Goal: Book appointment/travel/reservation

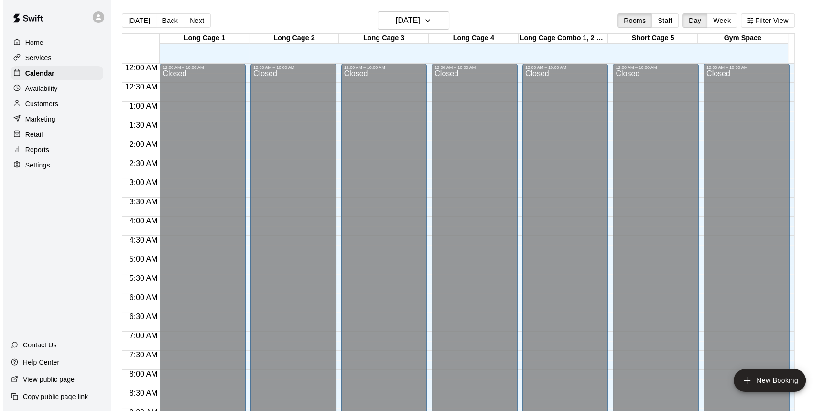
scroll to position [377, 0]
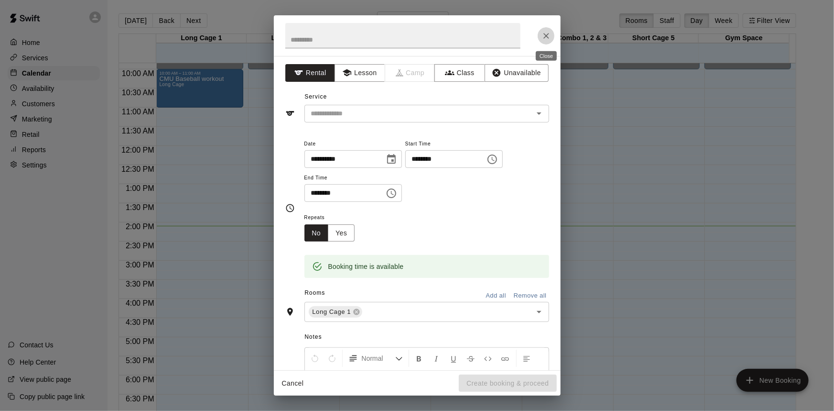
click at [551, 29] on button "Close" at bounding box center [546, 35] width 17 height 17
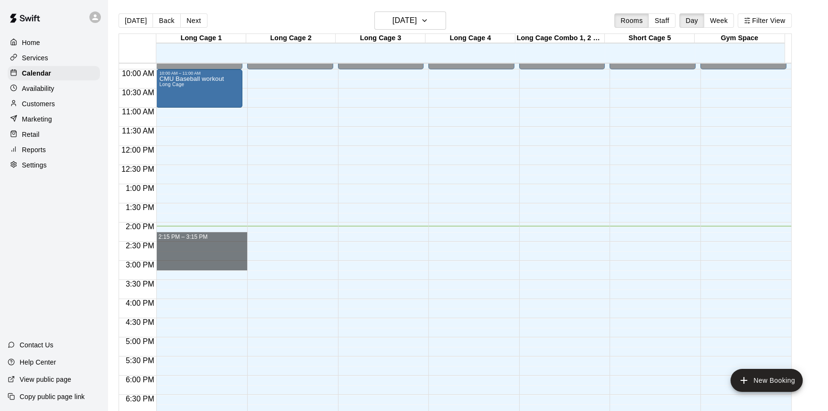
drag, startPoint x: 170, startPoint y: 236, endPoint x: 177, endPoint y: 264, distance: 29.1
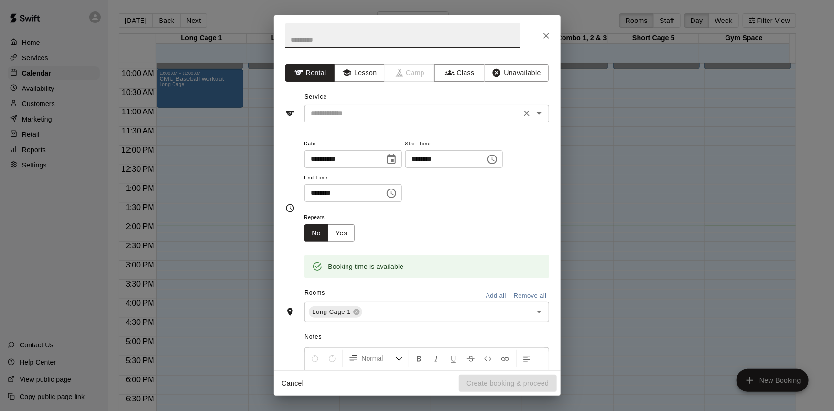
click at [375, 121] on div "​" at bounding box center [426, 114] width 245 height 18
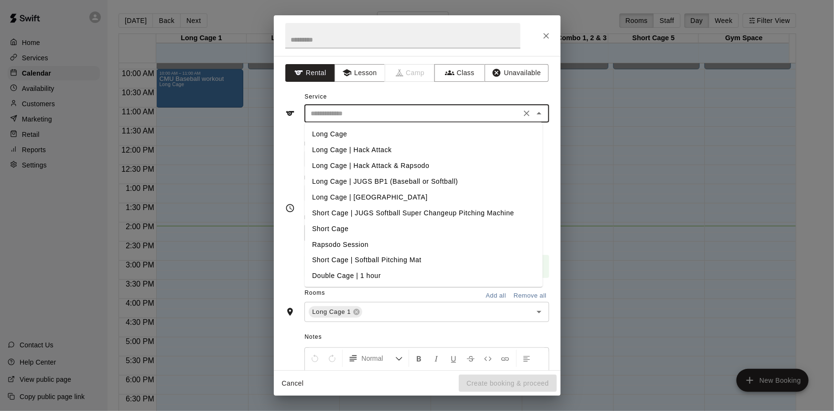
click at [374, 131] on li "Long Cage" at bounding box center [423, 134] width 238 height 16
type input "*********"
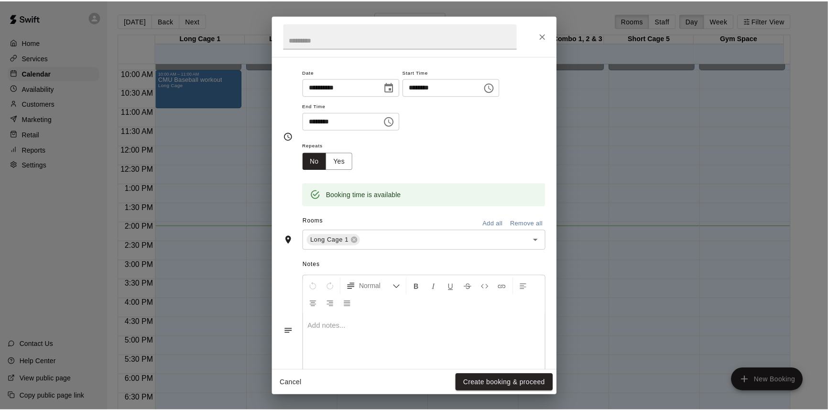
scroll to position [87, 0]
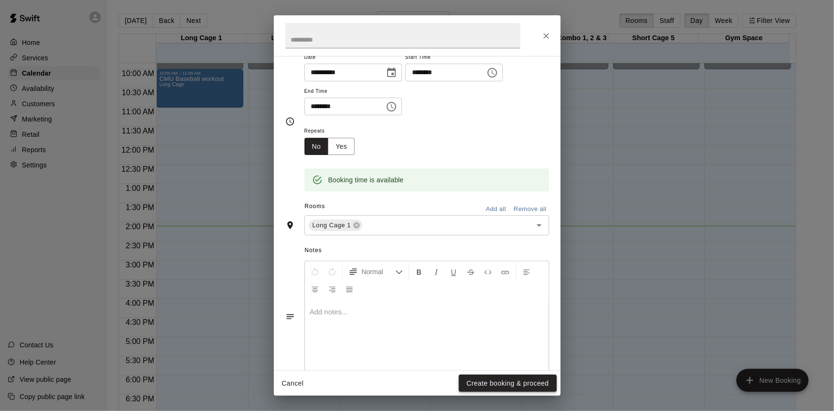
click at [531, 386] on button "Create booking & proceed" at bounding box center [508, 383] width 98 height 18
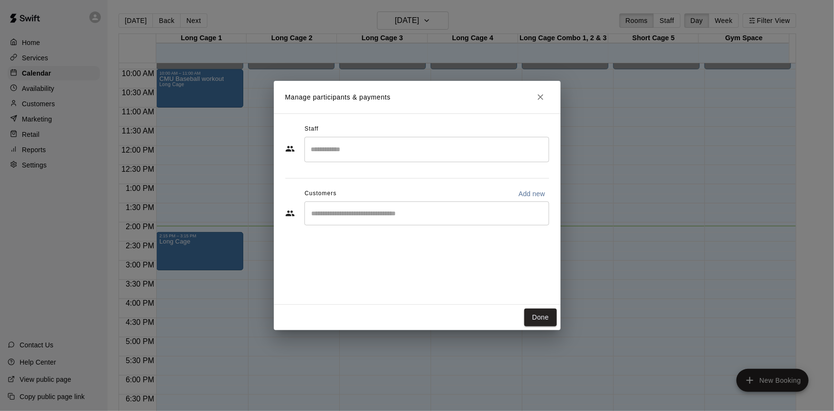
click at [375, 143] on input "Search staff" at bounding box center [427, 149] width 236 height 17
click at [272, 209] on div "Manage participants & payments Staff ​ Customers Add new ​ Done" at bounding box center [417, 205] width 834 height 411
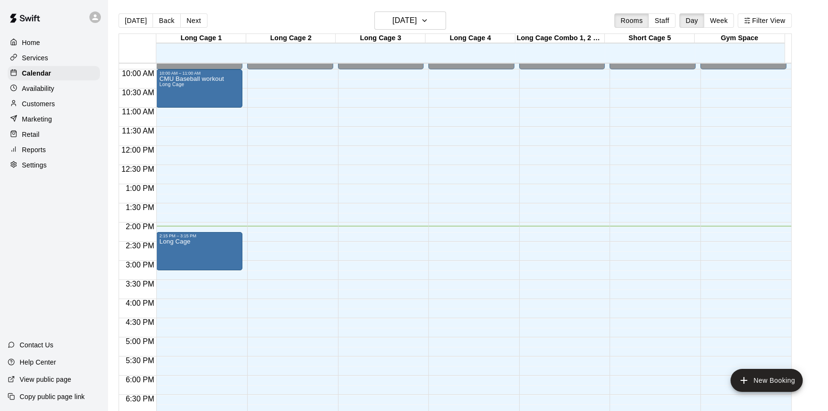
click at [333, 210] on div at bounding box center [293, 208] width 90 height 10
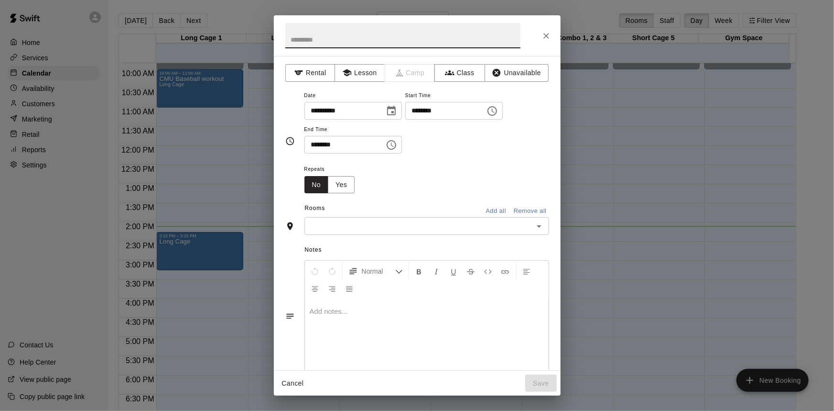
click at [118, 179] on div "**********" at bounding box center [417, 205] width 834 height 411
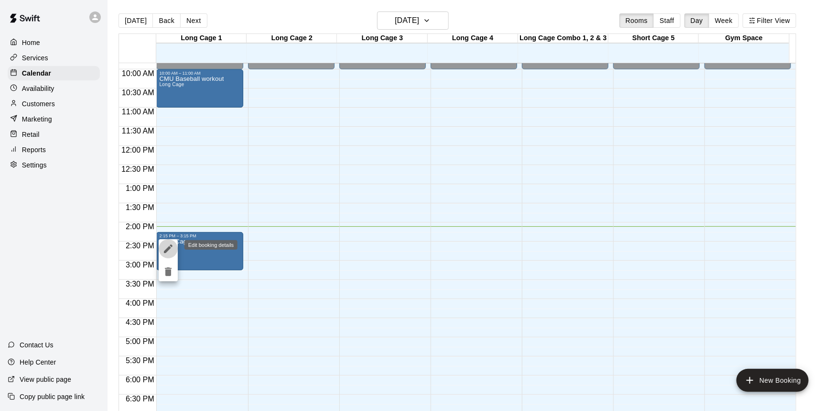
click at [167, 247] on icon "edit" at bounding box center [168, 248] width 11 height 11
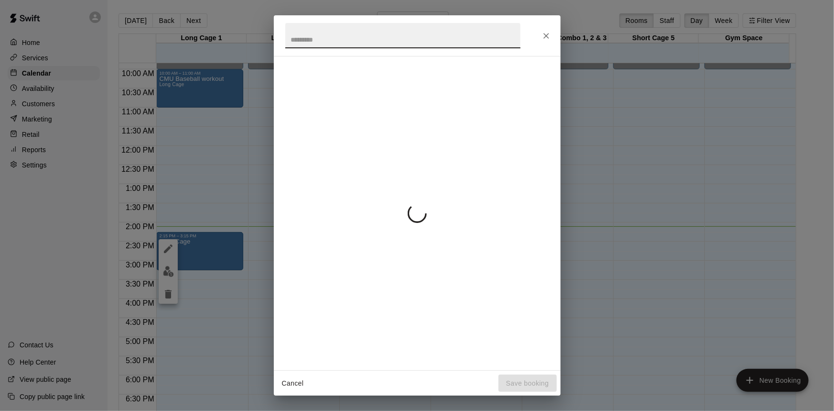
click at [293, 386] on button "Cancel" at bounding box center [293, 383] width 31 height 18
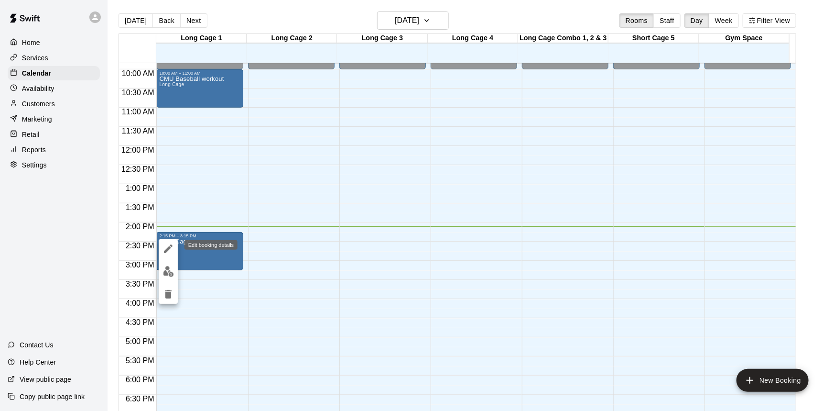
click at [165, 252] on icon "edit" at bounding box center [168, 248] width 9 height 9
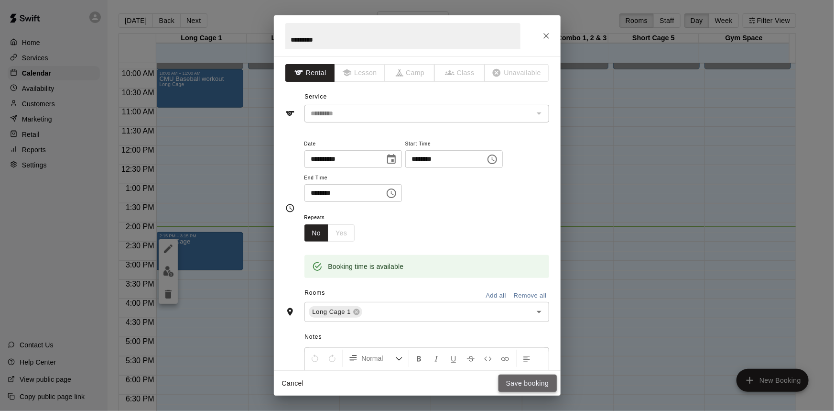
click at [500, 382] on button "Save booking" at bounding box center [528, 383] width 58 height 18
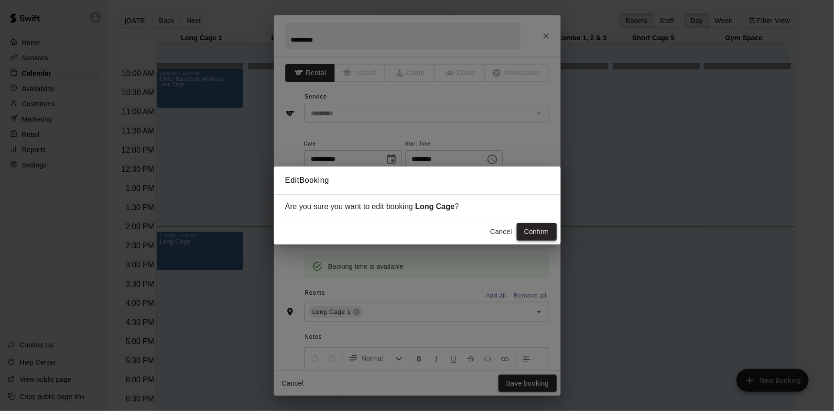
click at [524, 231] on button "Confirm" at bounding box center [537, 232] width 40 height 18
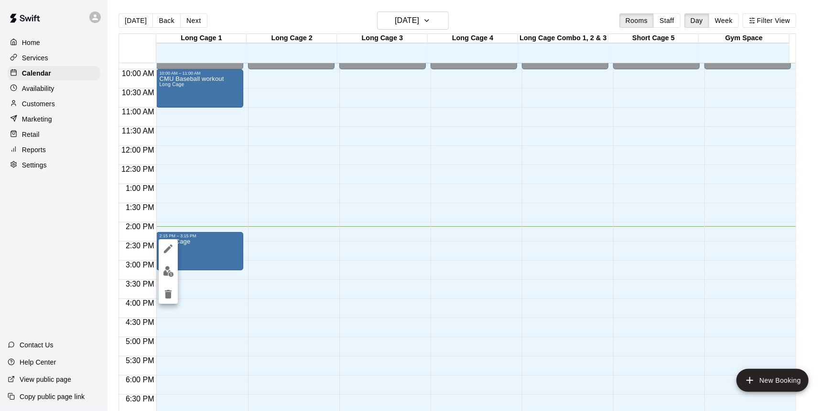
click at [167, 269] on img "edit" at bounding box center [168, 271] width 11 height 11
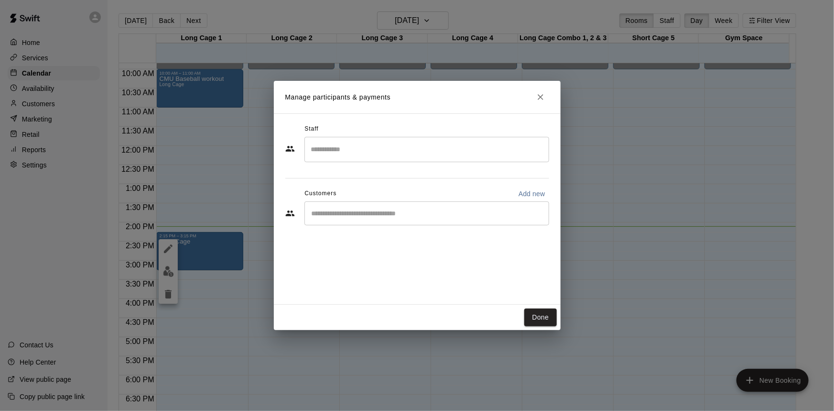
click at [399, 219] on div "​" at bounding box center [426, 213] width 245 height 24
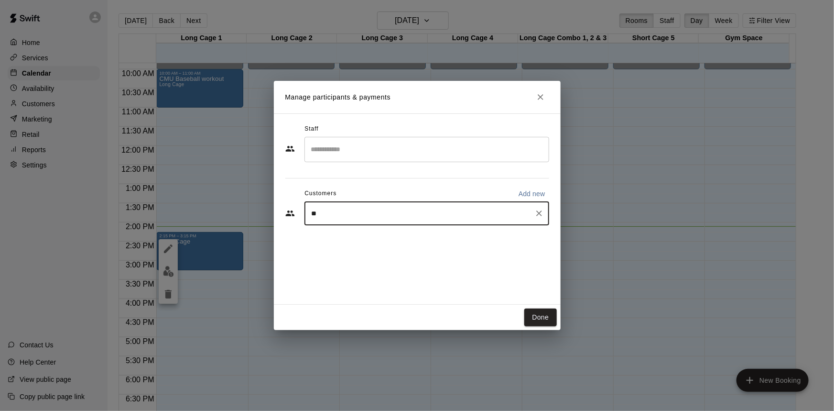
type input "*"
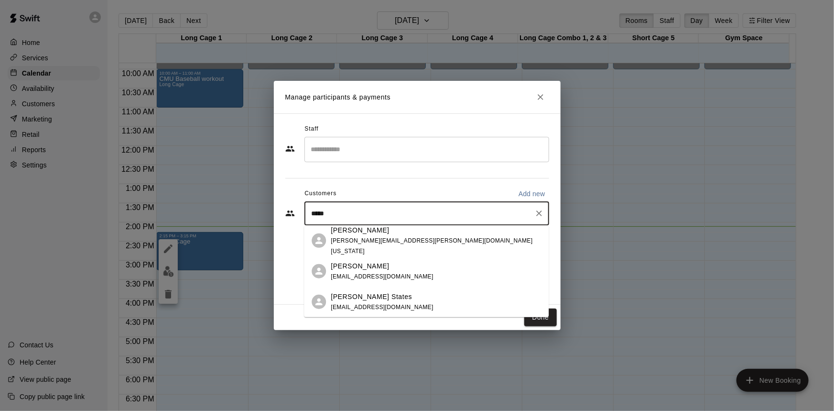
type input "******"
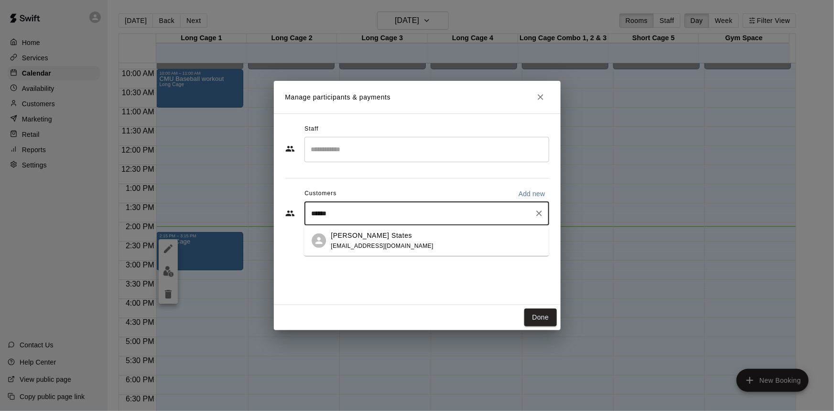
click at [417, 245] on div "[PERSON_NAME] States [EMAIL_ADDRESS][DOMAIN_NAME]" at bounding box center [436, 240] width 210 height 21
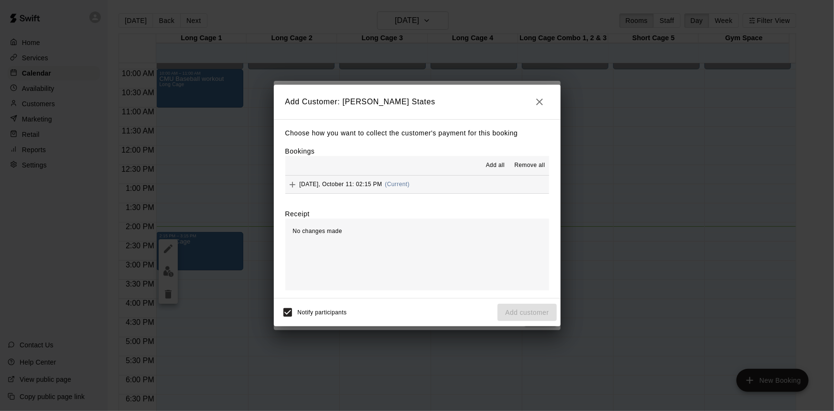
click at [410, 184] on div "[DATE], October 11: 02:15 PM (Current)" at bounding box center [347, 184] width 125 height 14
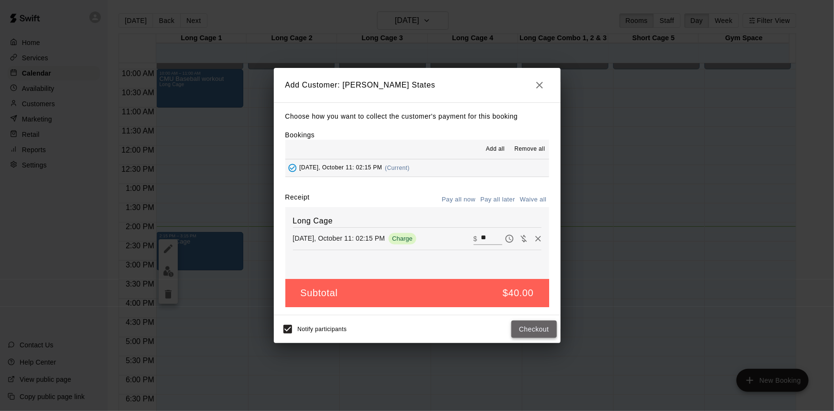
click at [521, 325] on button "Checkout" at bounding box center [533, 329] width 45 height 18
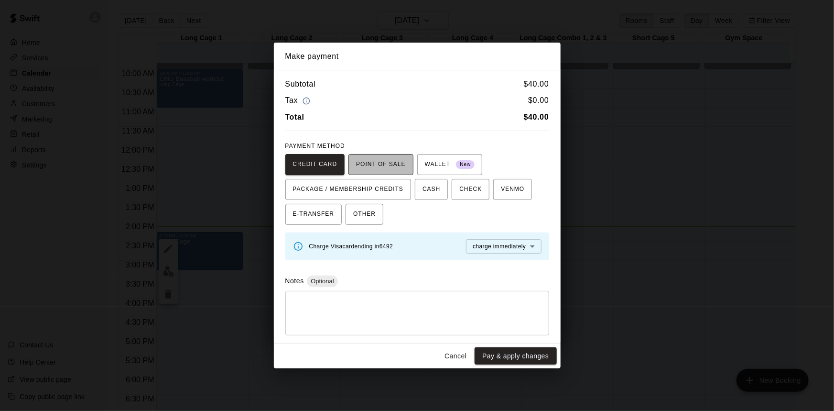
click at [372, 165] on span "POINT OF SALE" at bounding box center [380, 164] width 49 height 15
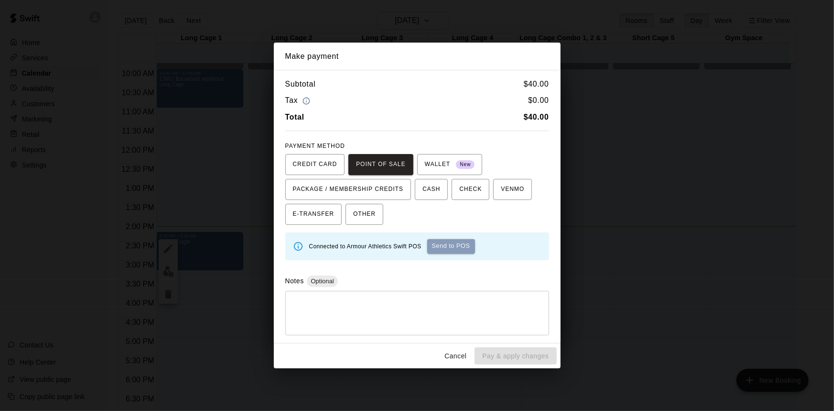
click at [446, 247] on button "Send to POS" at bounding box center [451, 246] width 48 height 14
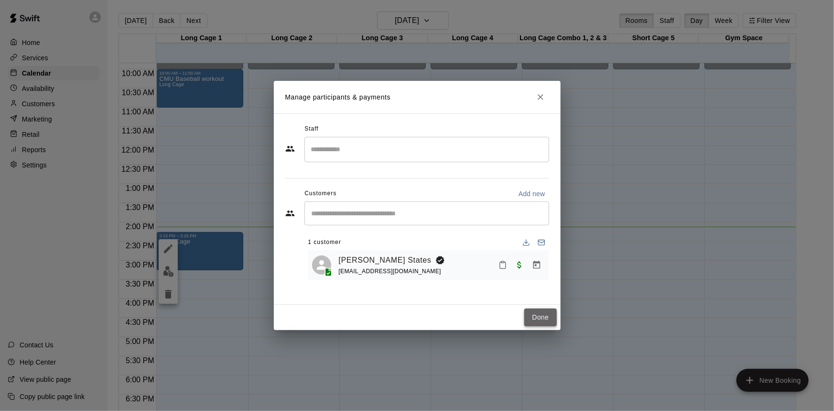
click at [545, 324] on button "Done" at bounding box center [540, 317] width 32 height 18
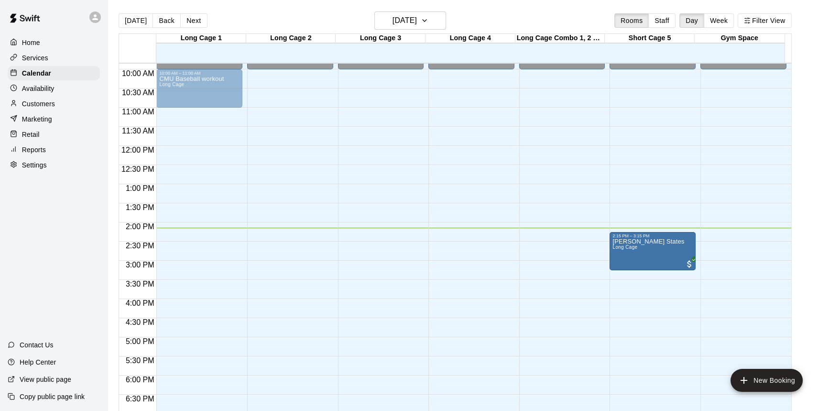
drag, startPoint x: 214, startPoint y: 247, endPoint x: 641, endPoint y: 254, distance: 426.9
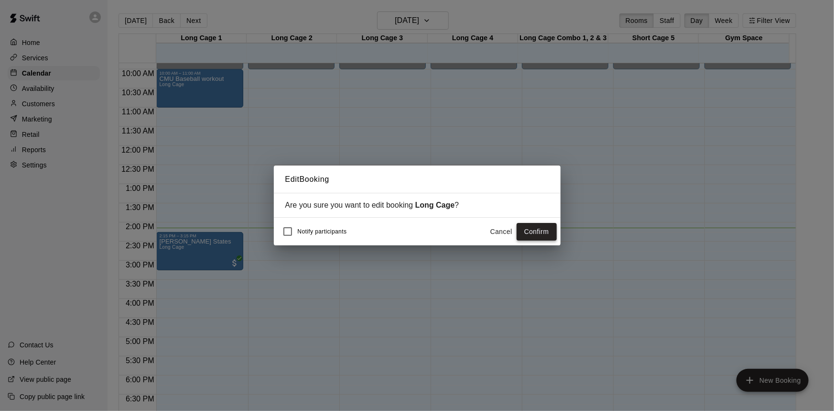
click at [541, 225] on button "Confirm" at bounding box center [537, 232] width 40 height 18
